Goal: Transaction & Acquisition: Register for event/course

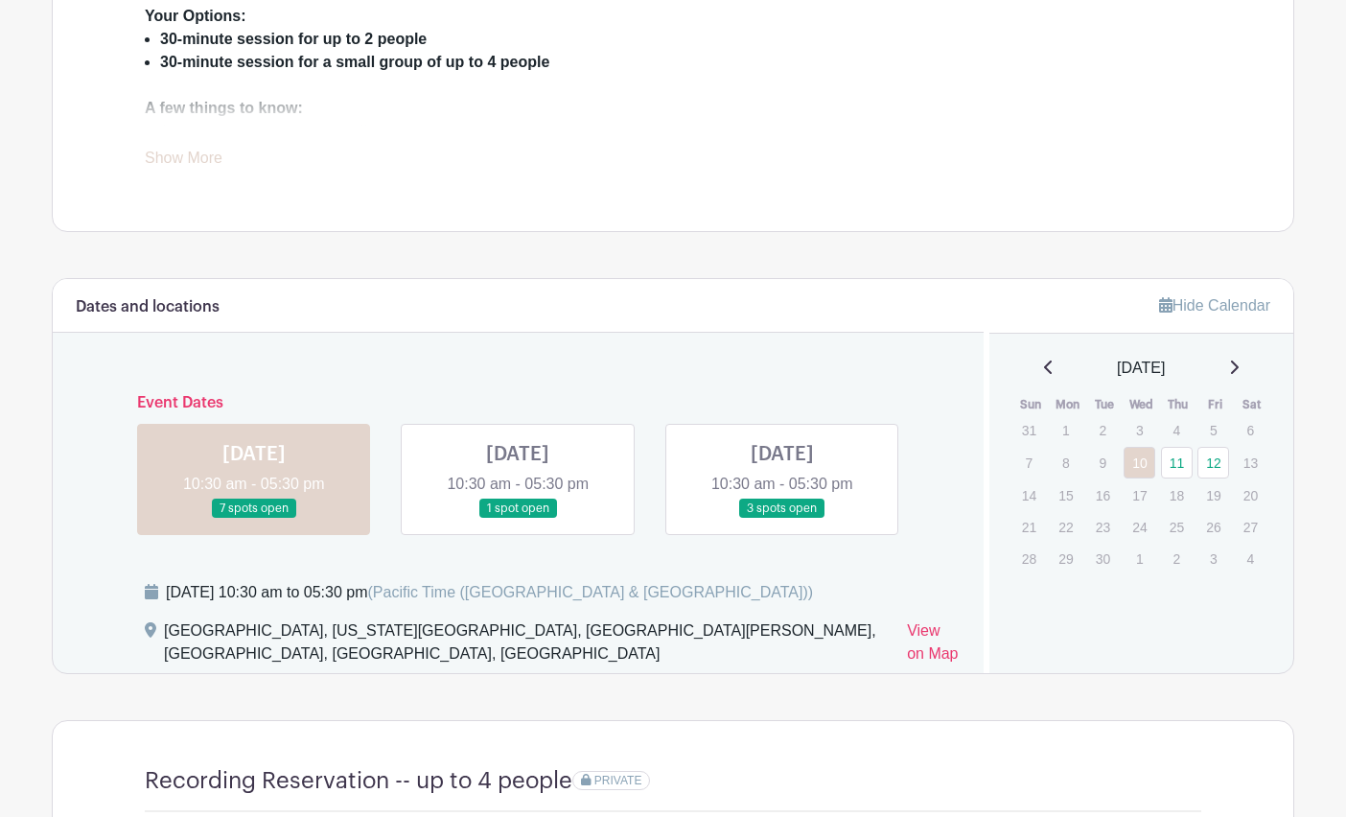
scroll to position [882, 0]
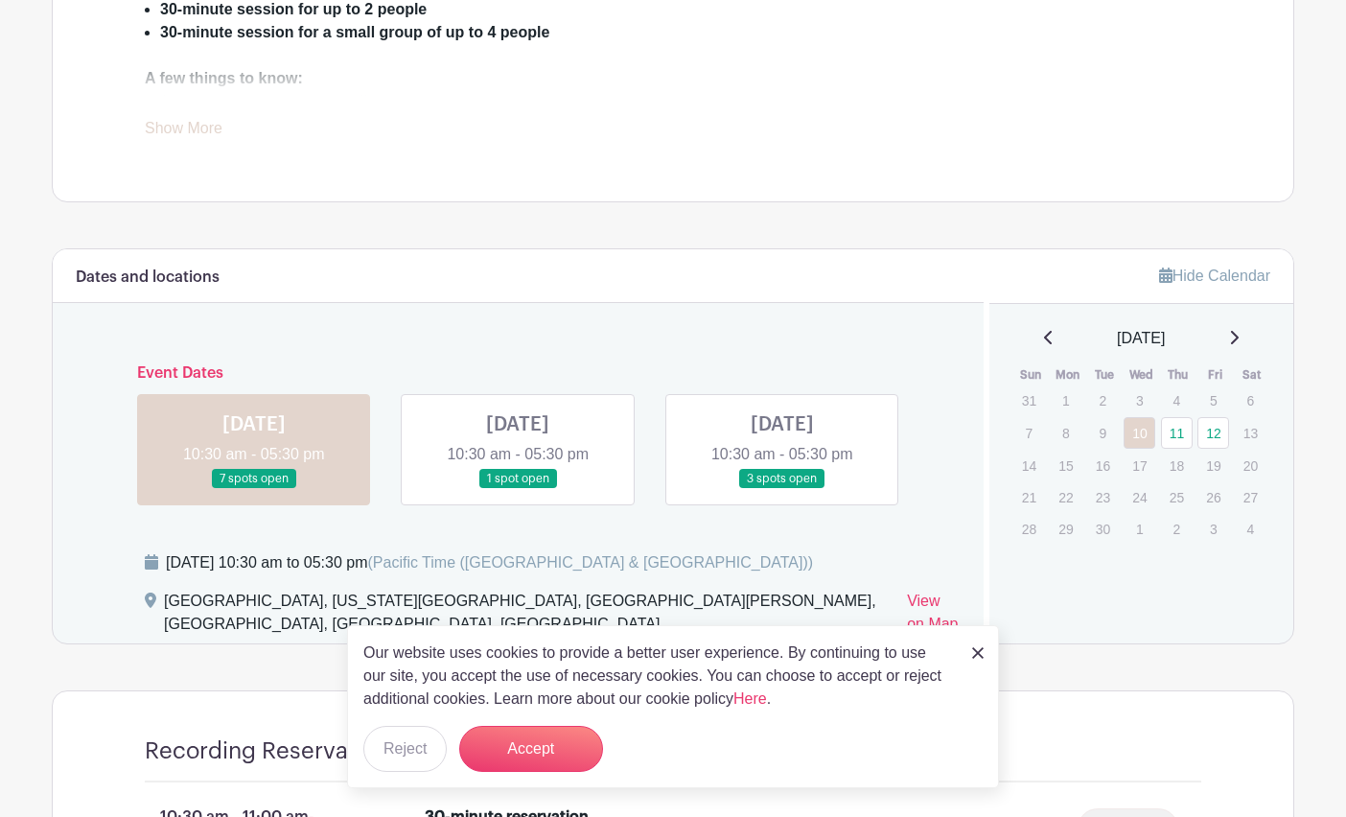
click at [186, 131] on link "Show More" at bounding box center [184, 132] width 78 height 24
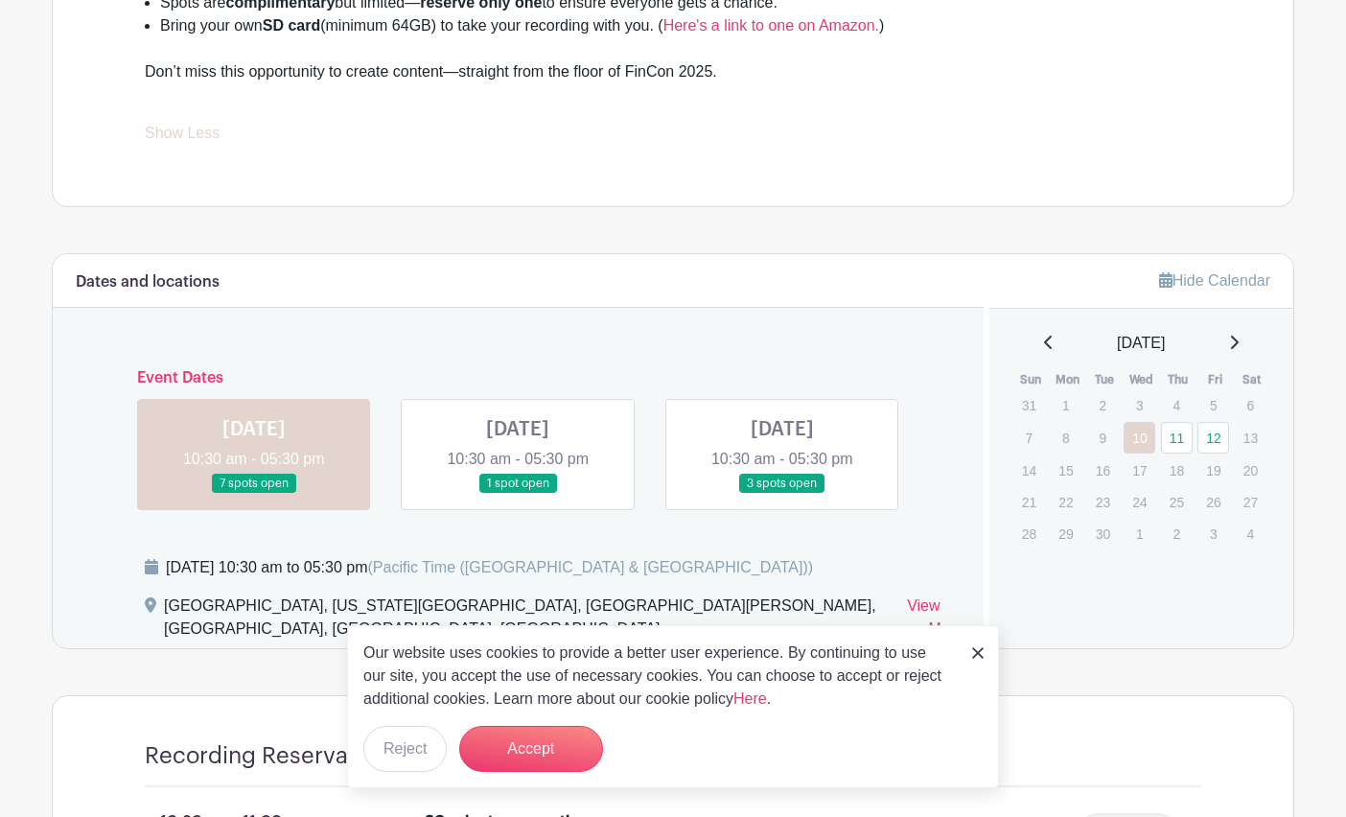
scroll to position [986, 0]
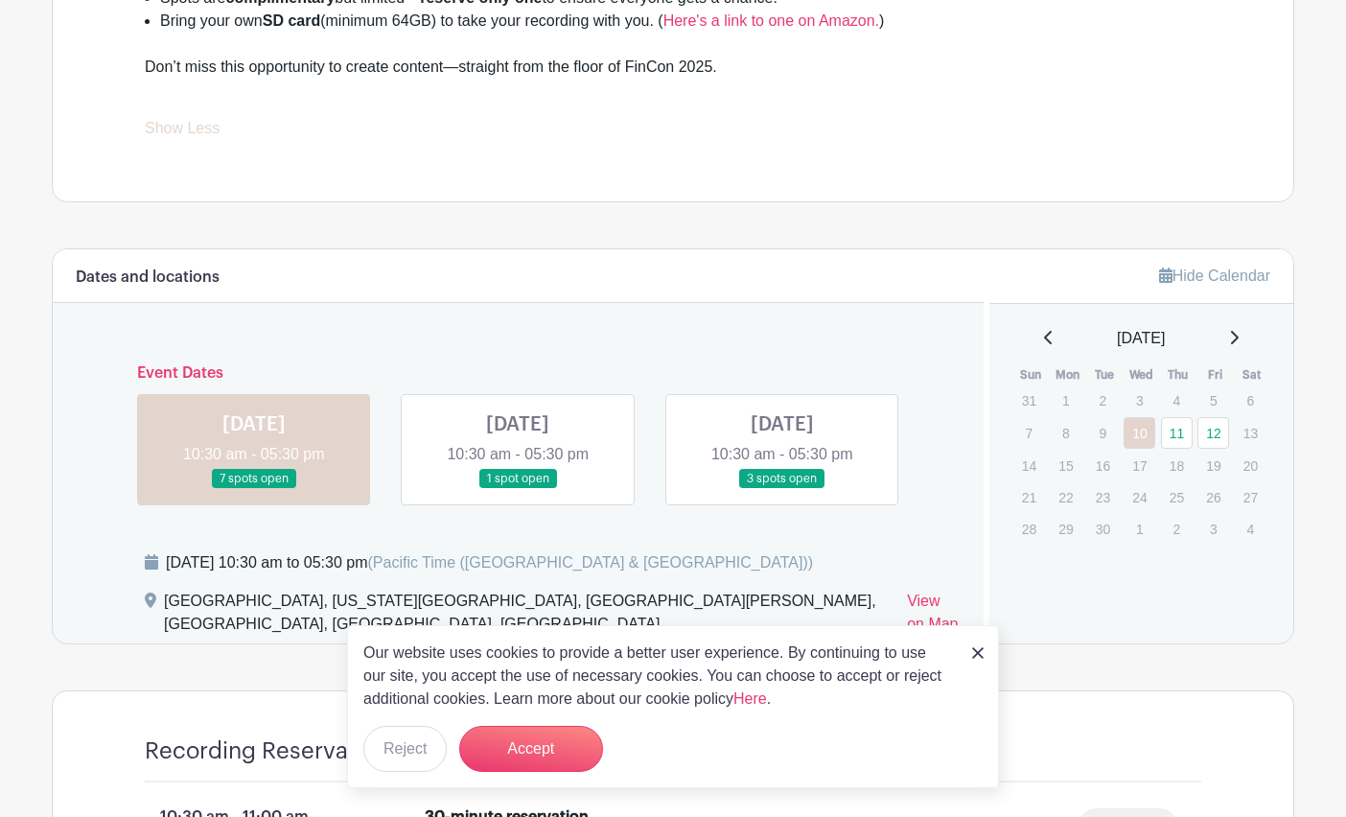
click at [977, 652] on img at bounding box center [978, 653] width 12 height 12
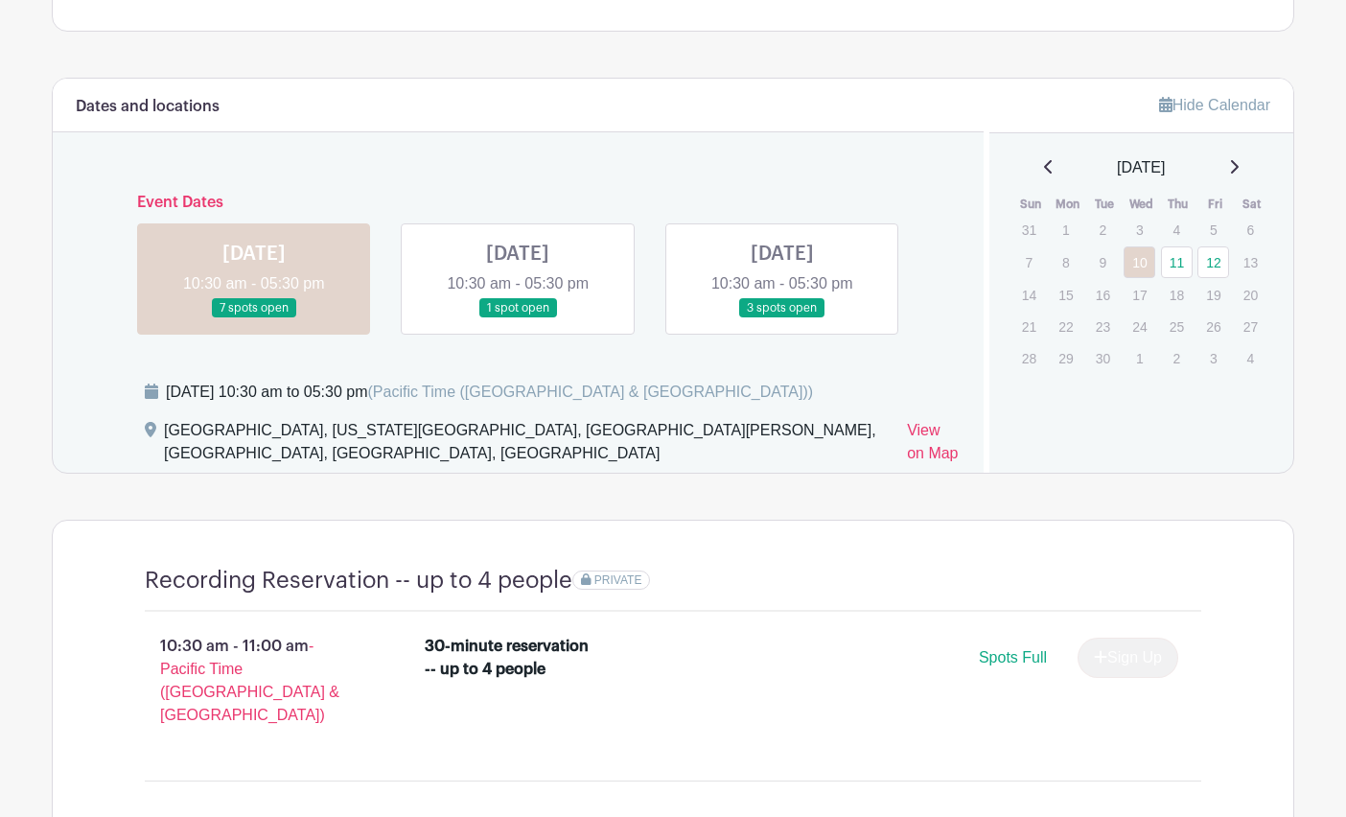
scroll to position [1243, 0]
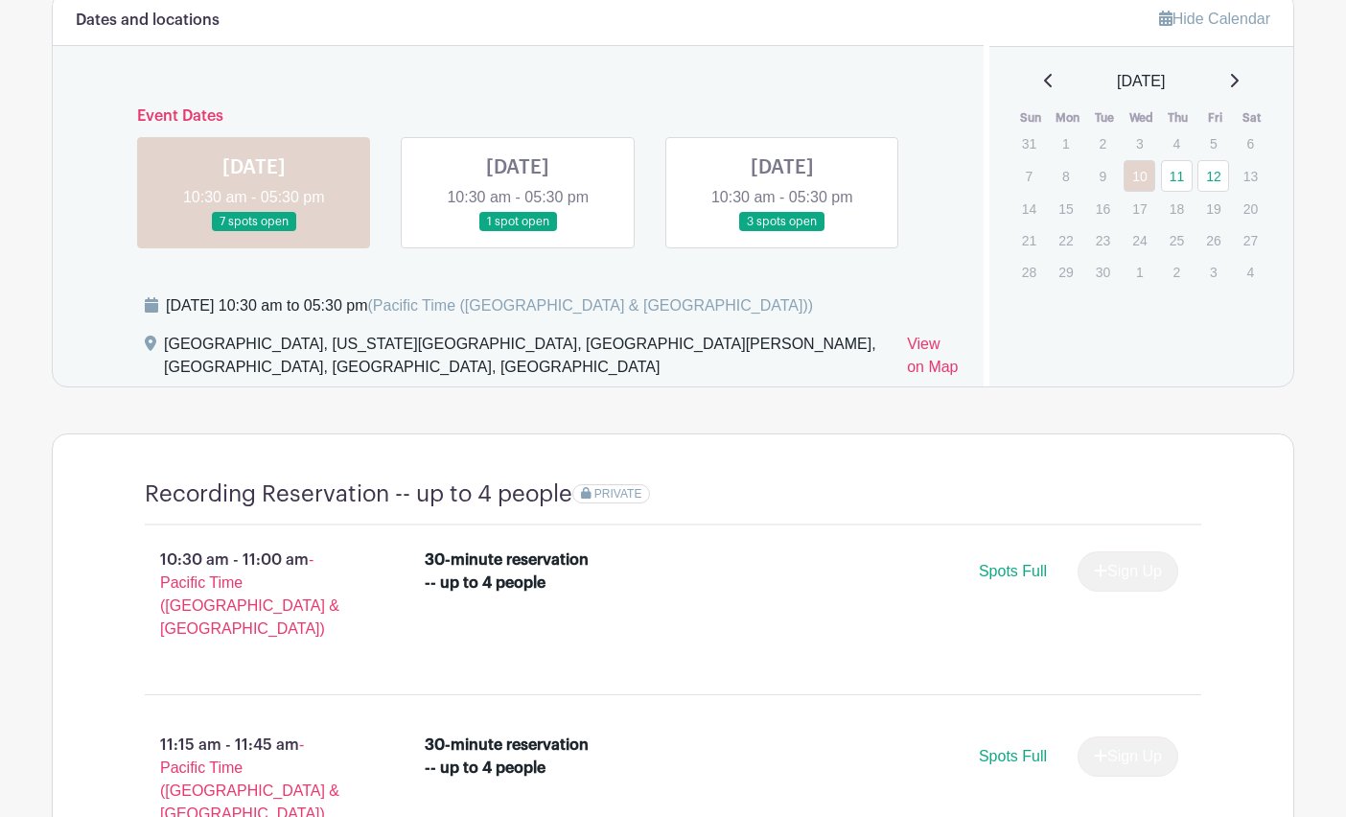
click at [782, 232] on link at bounding box center [782, 232] width 0 height 0
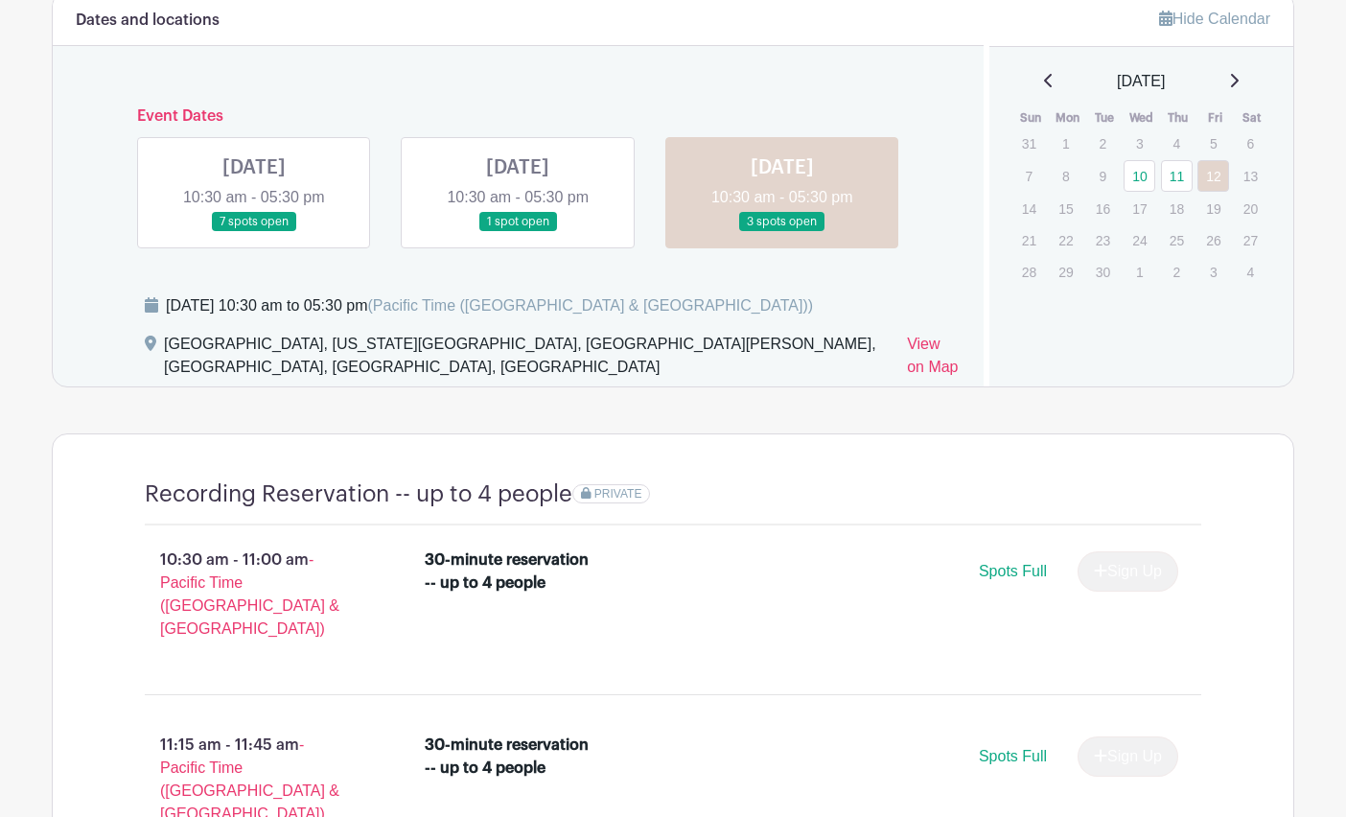
click at [782, 232] on link at bounding box center [782, 232] width 0 height 0
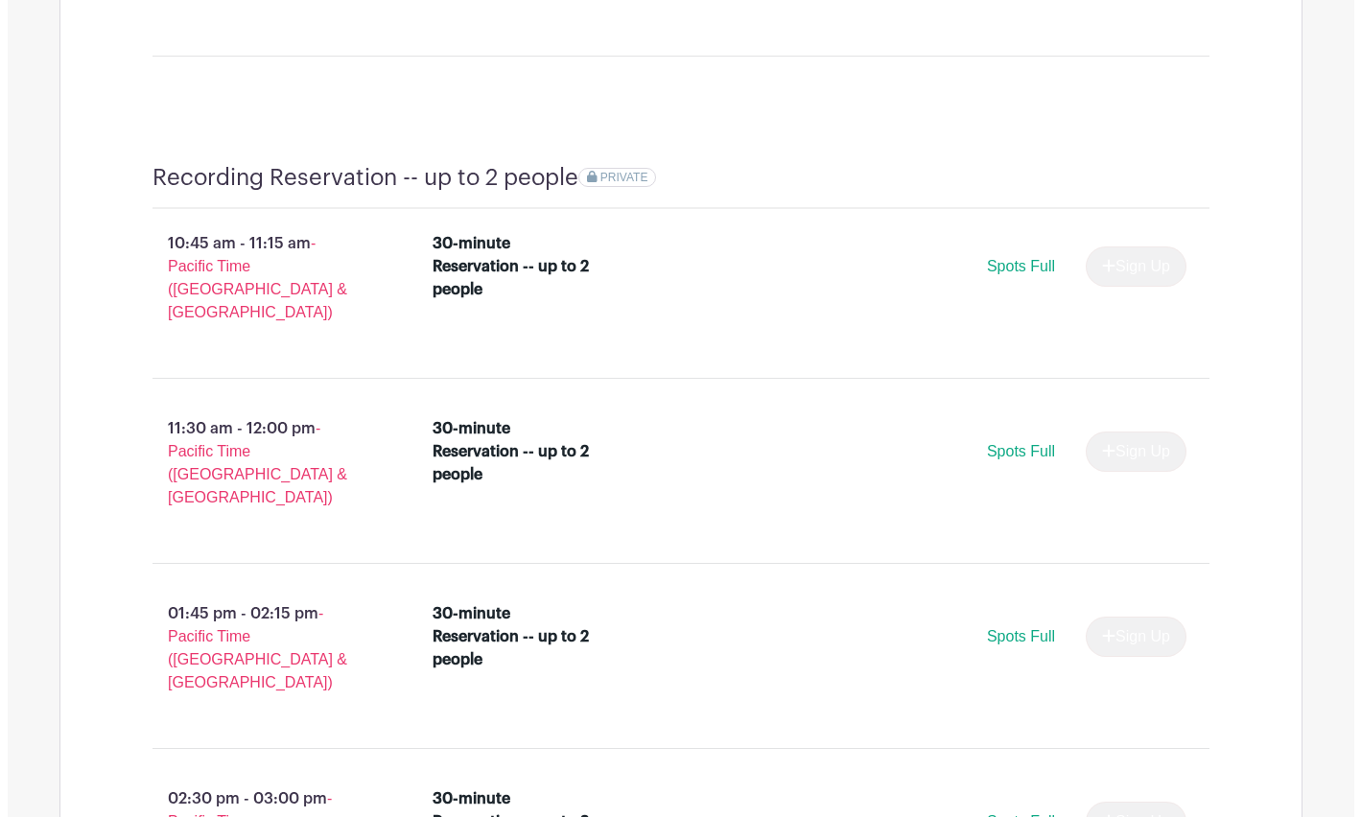
scroll to position [2702, 0]
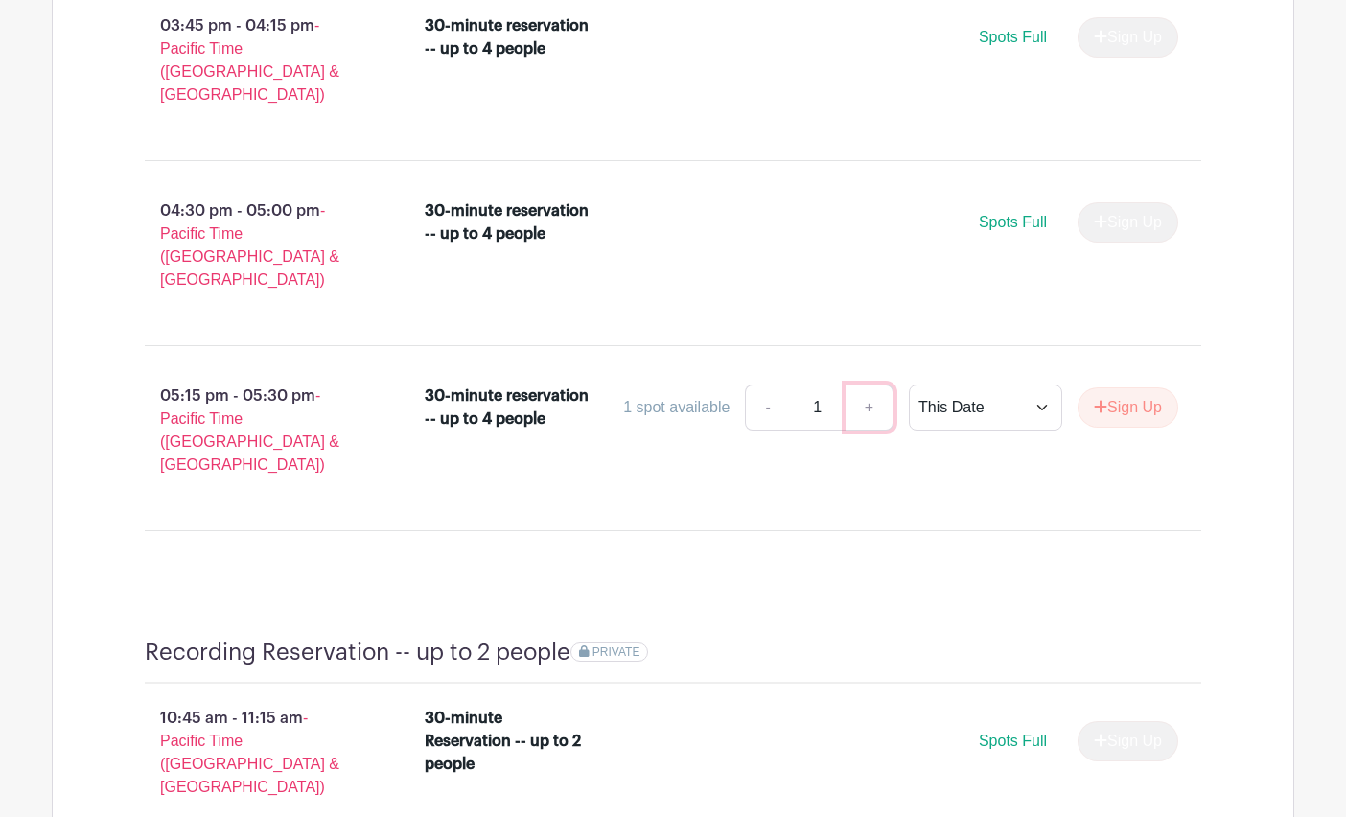
click at [870, 384] on link "+" at bounding box center [870, 407] width 48 height 46
click at [1165, 387] on button "Sign Up" at bounding box center [1128, 407] width 101 height 40
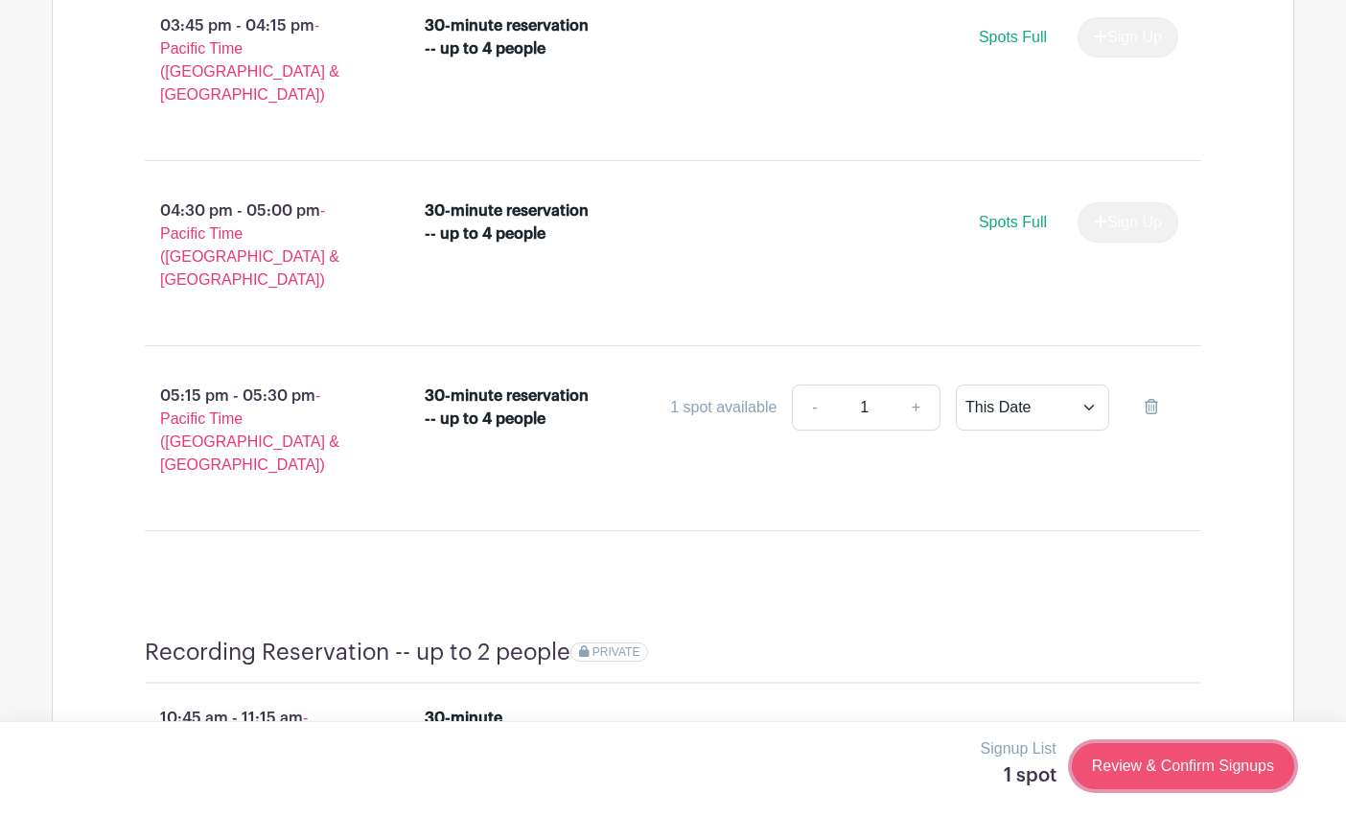
click at [1191, 775] on link "Review & Confirm Signups" at bounding box center [1183, 766] width 222 height 46
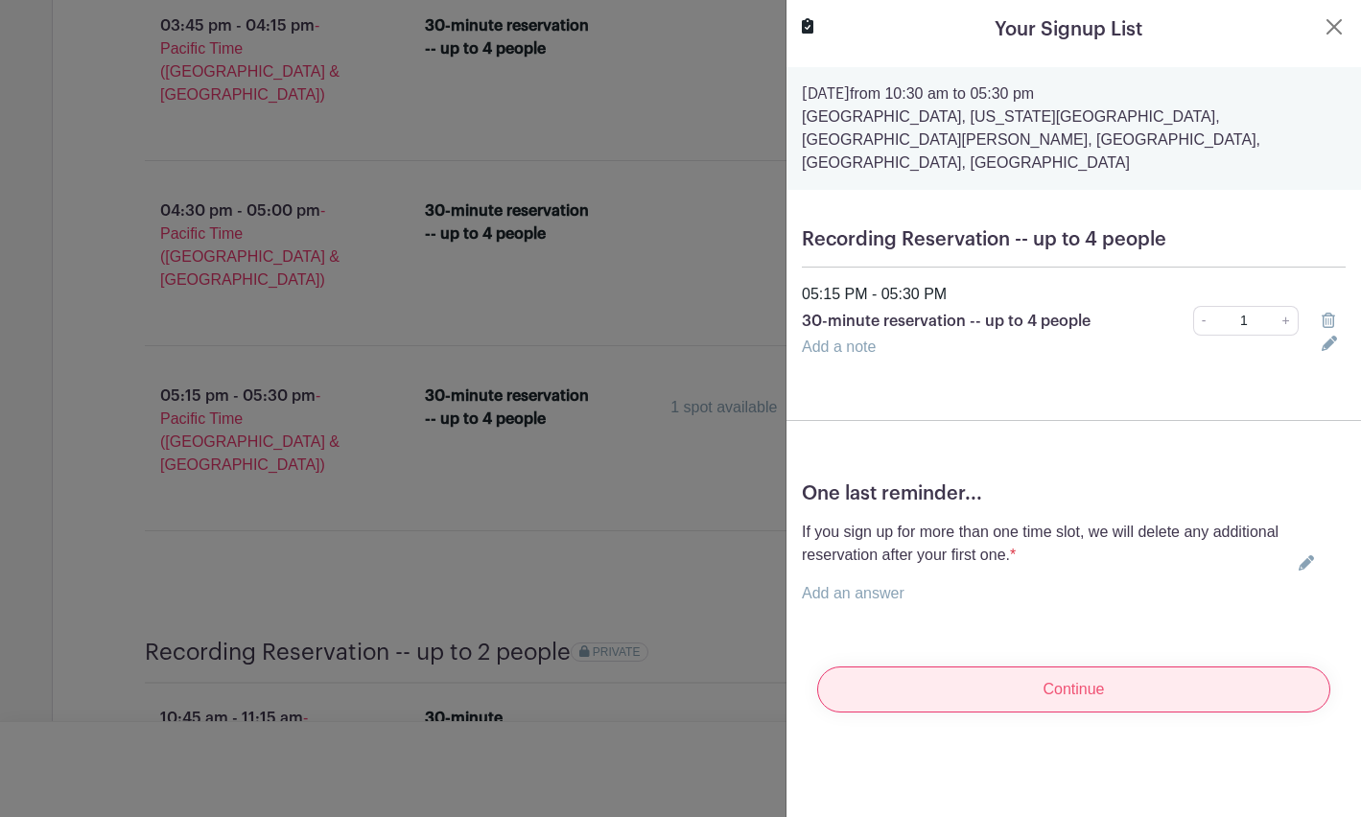
click at [1044, 666] on input "Continue" at bounding box center [1073, 689] width 513 height 46
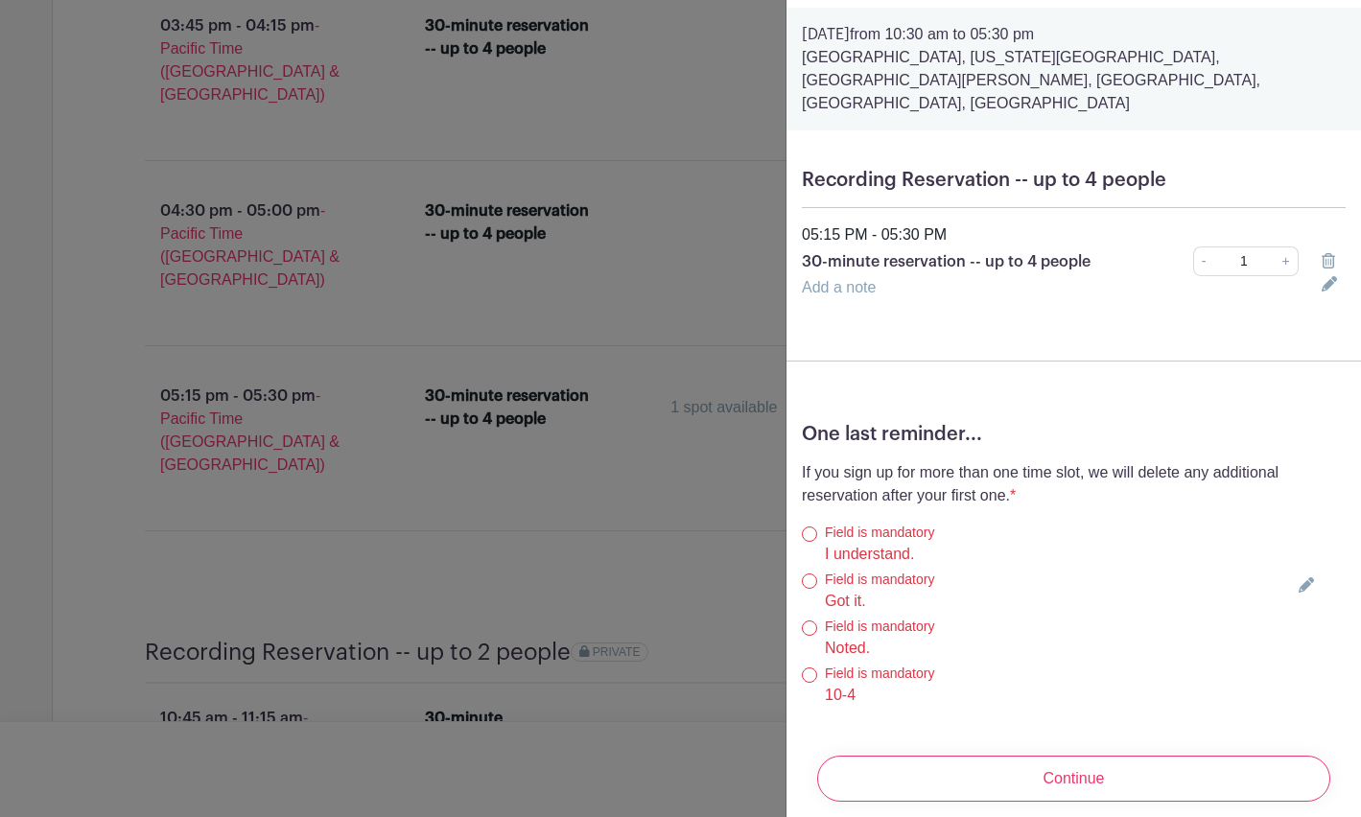
scroll to position [143, 0]
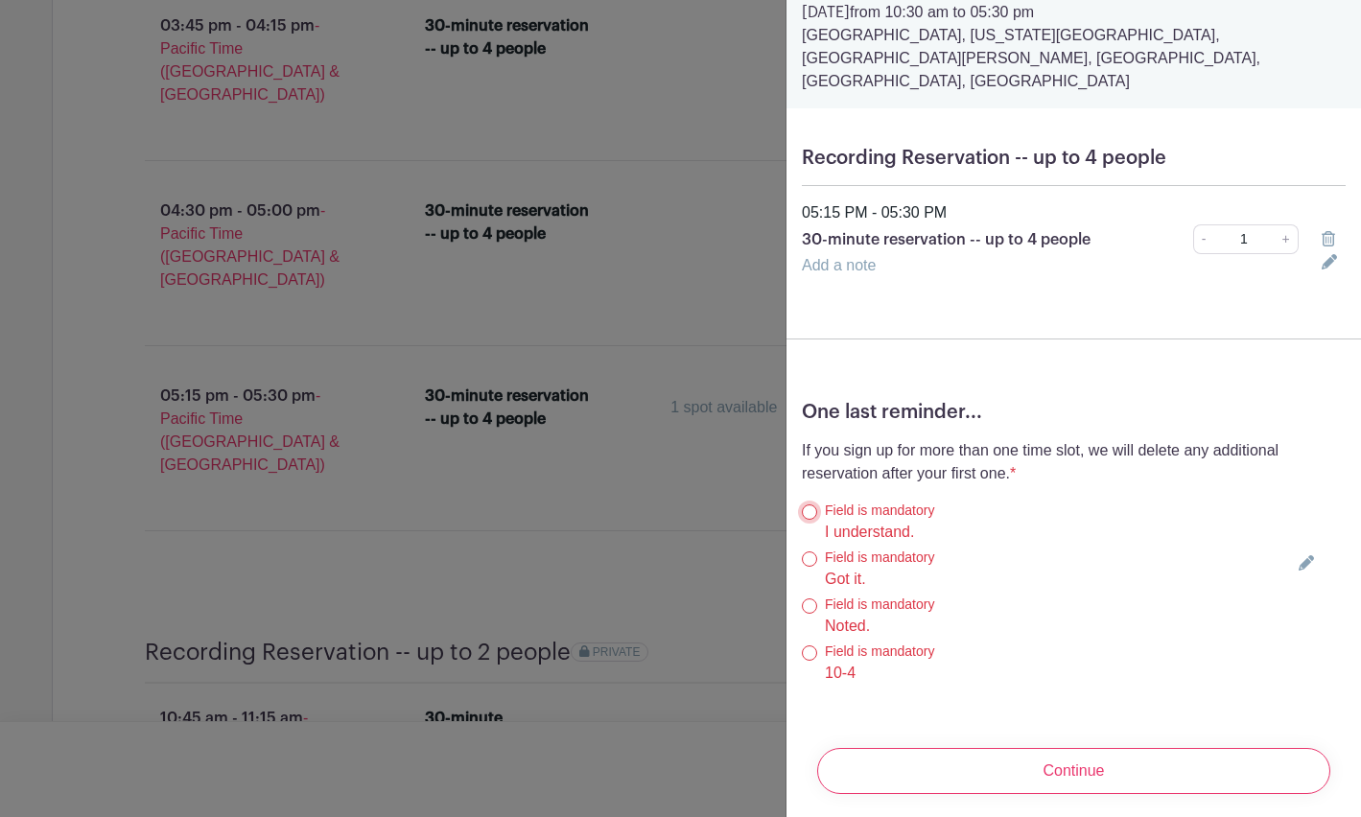
click at [812, 504] on input "I understand." at bounding box center [809, 511] width 15 height 15
radio input "true"
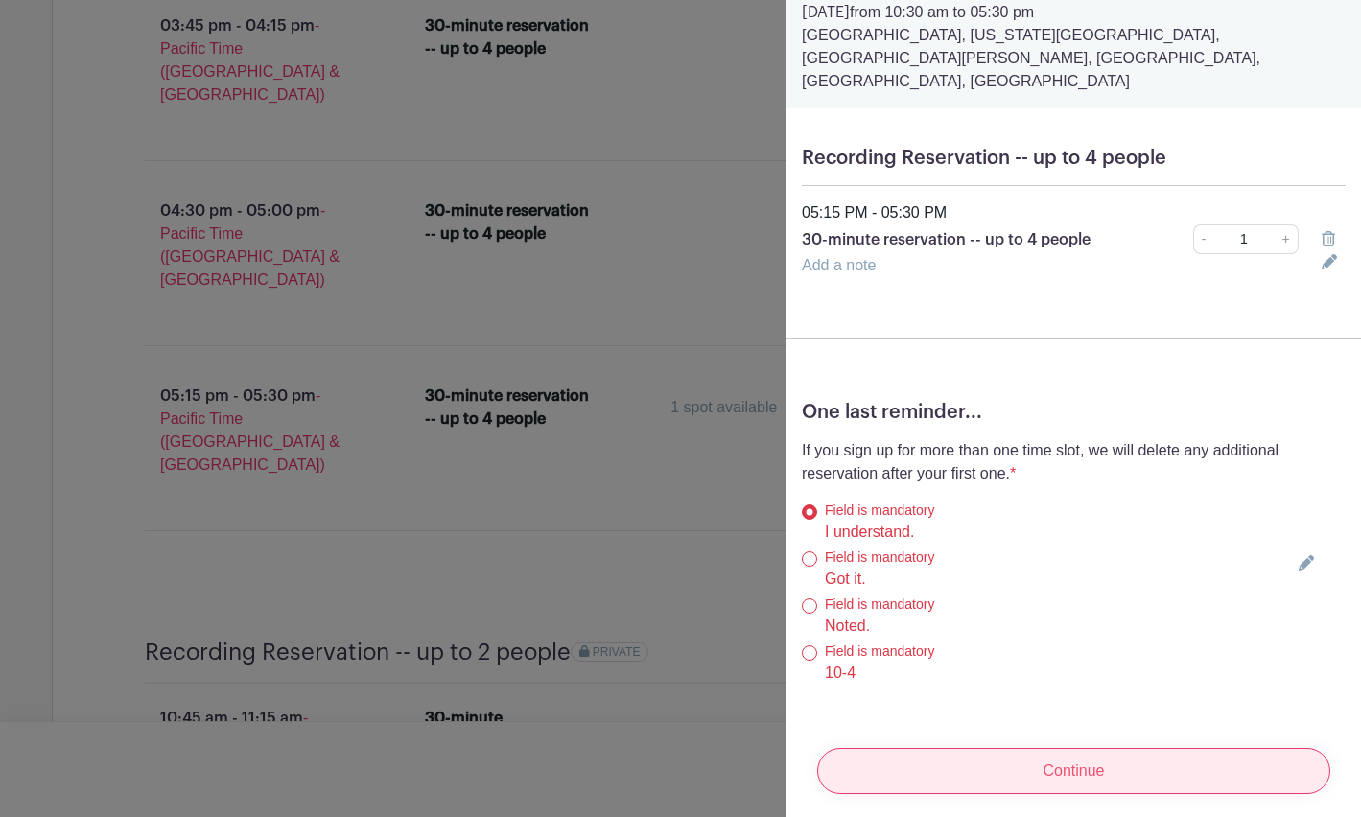
click at [1064, 757] on input "Continue" at bounding box center [1073, 771] width 513 height 46
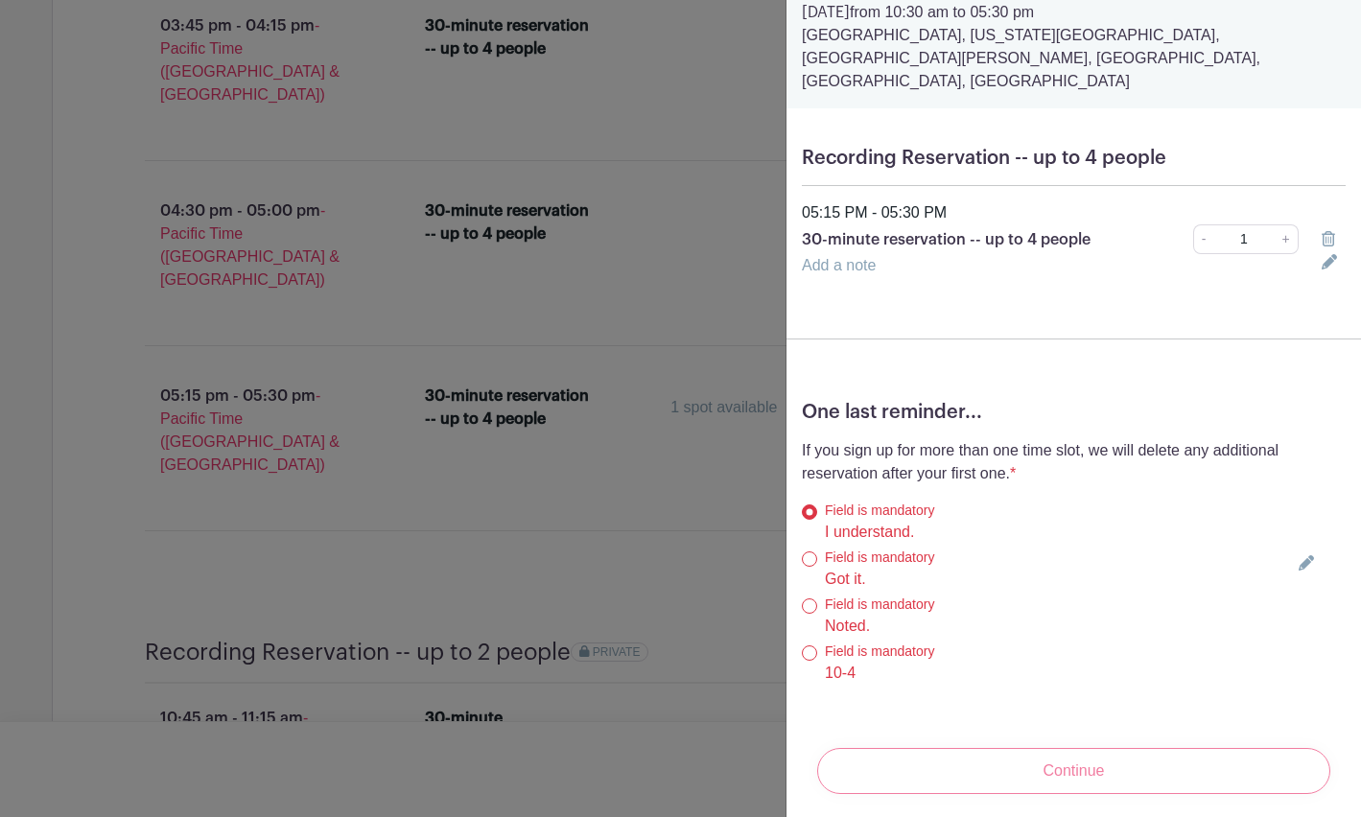
scroll to position [0, 0]
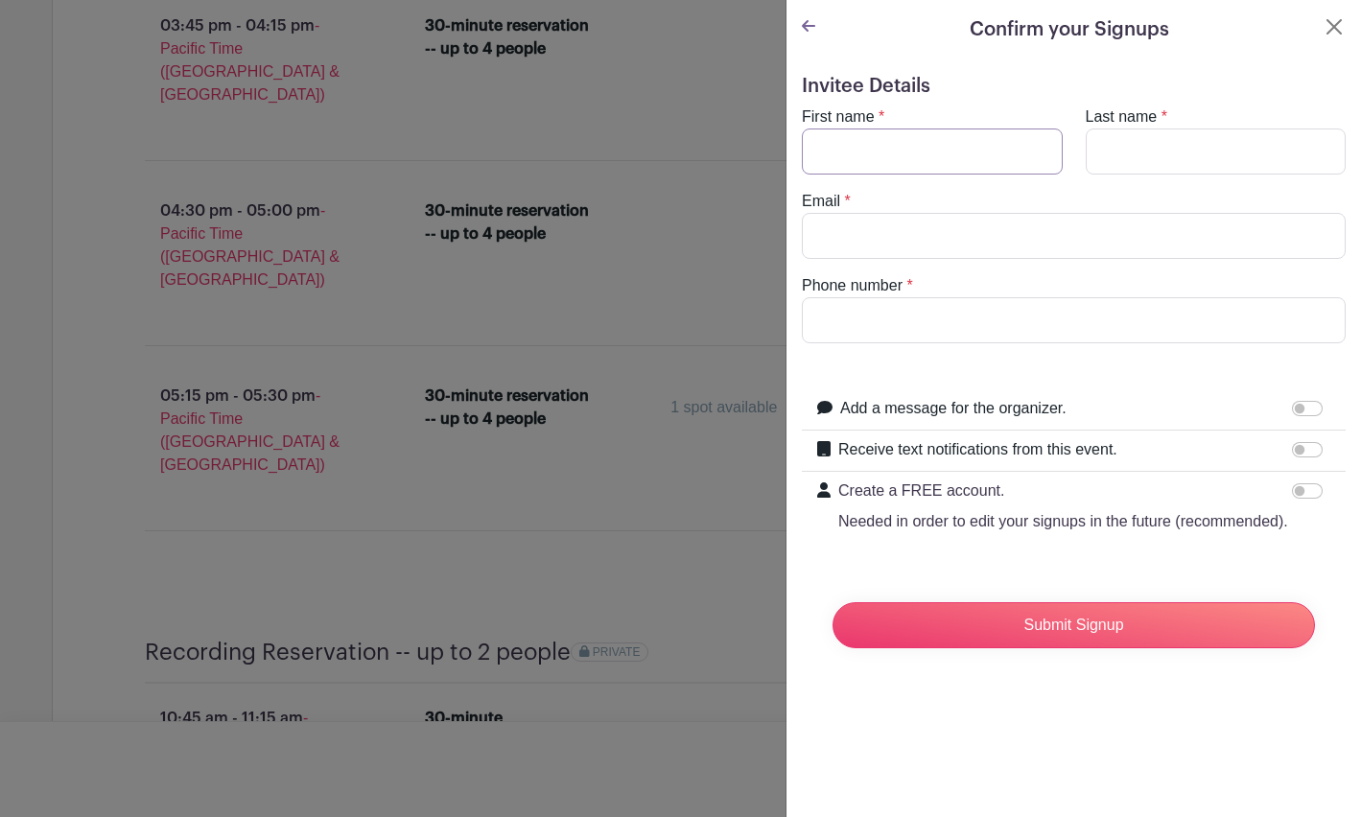
click at [934, 155] on input "First name" at bounding box center [932, 151] width 261 height 46
click at [945, 157] on input "First name" at bounding box center [932, 151] width 261 height 46
type input "Ange"
type input "[PERSON_NAME]"
type input "[PERSON_NAME][EMAIL_ADDRESS][DOMAIN_NAME]"
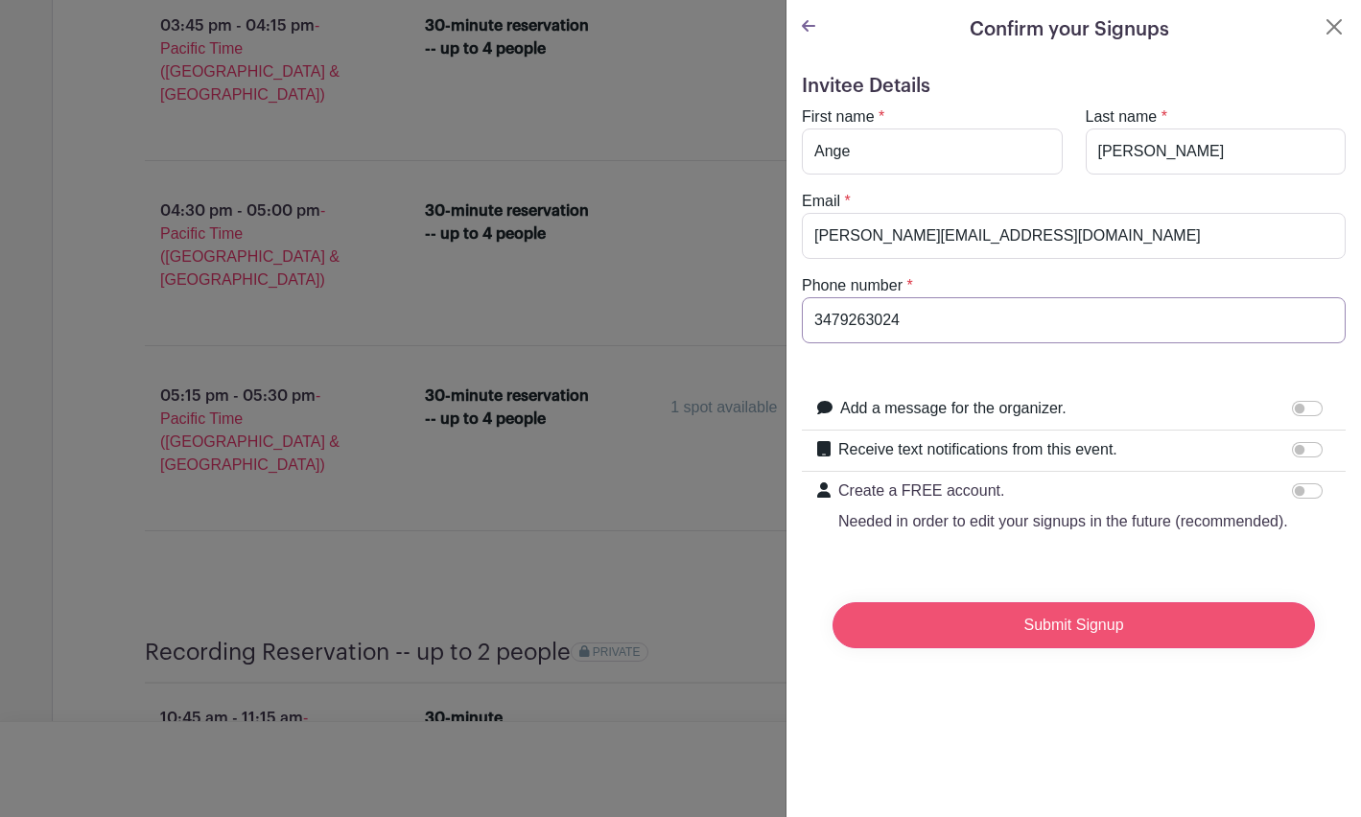
type input "3479263024"
click at [995, 644] on input "Submit Signup" at bounding box center [1073, 625] width 482 height 46
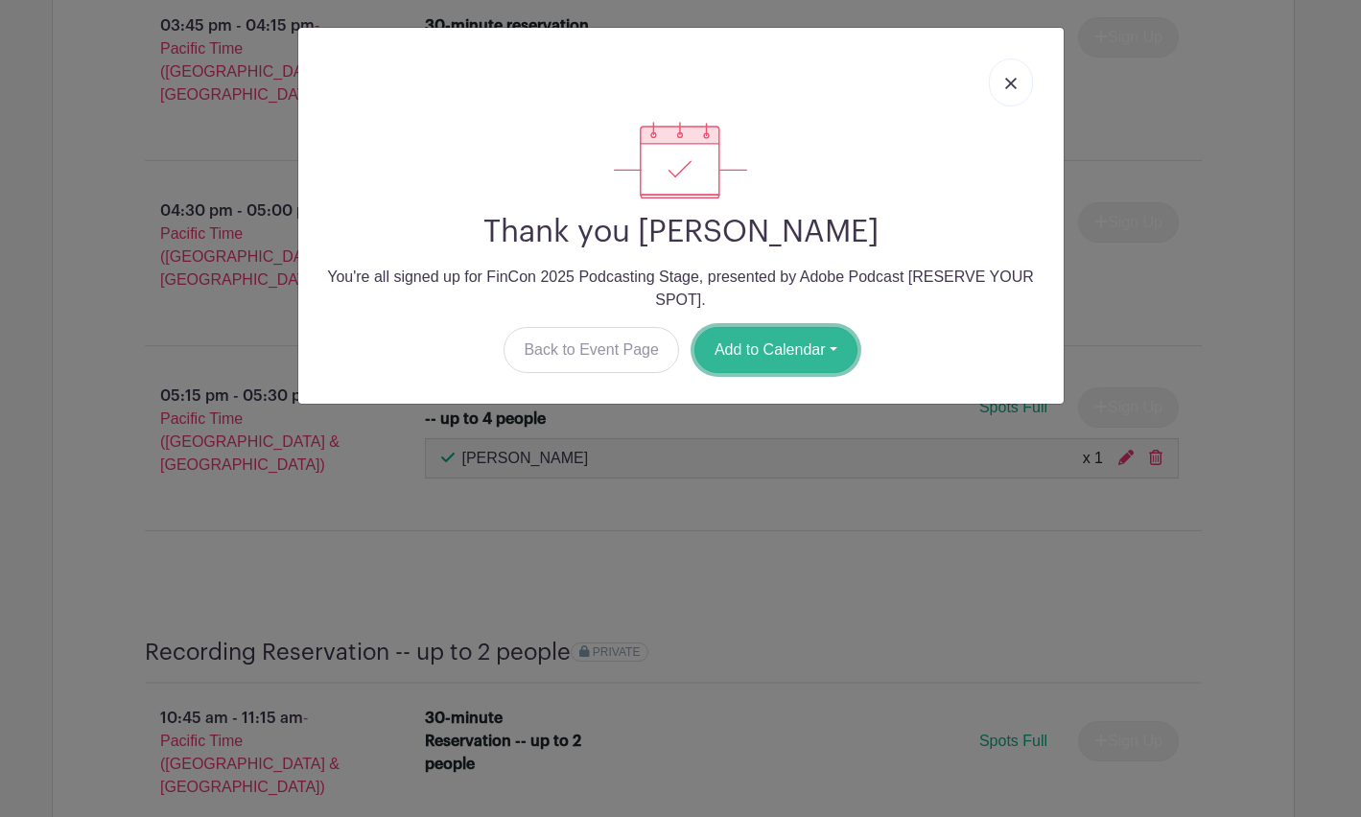
click at [778, 357] on button "Add to Calendar" at bounding box center [775, 350] width 163 height 46
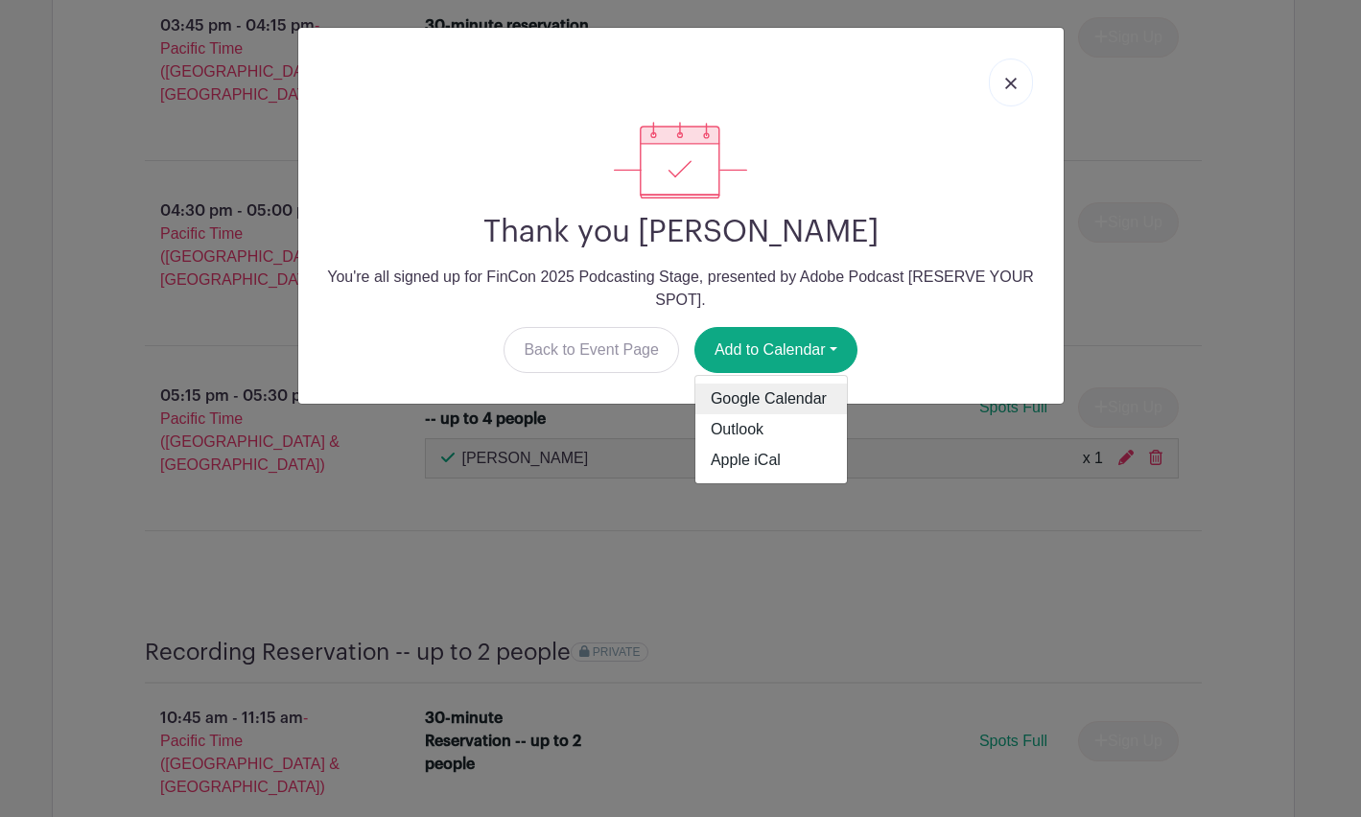
click at [783, 400] on link "Google Calendar" at bounding box center [770, 399] width 151 height 31
